Goal: Task Accomplishment & Management: Use online tool/utility

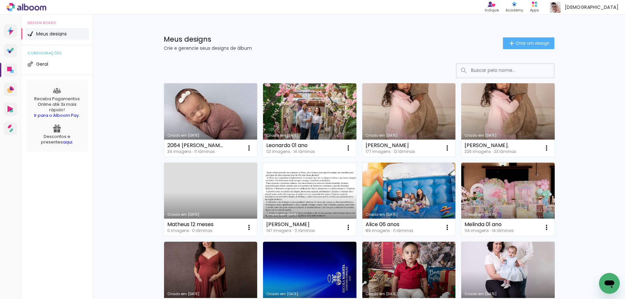
click at [523, 114] on link "Criado em [DATE]" at bounding box center [507, 120] width 93 height 74
